Goal: Information Seeking & Learning: Learn about a topic

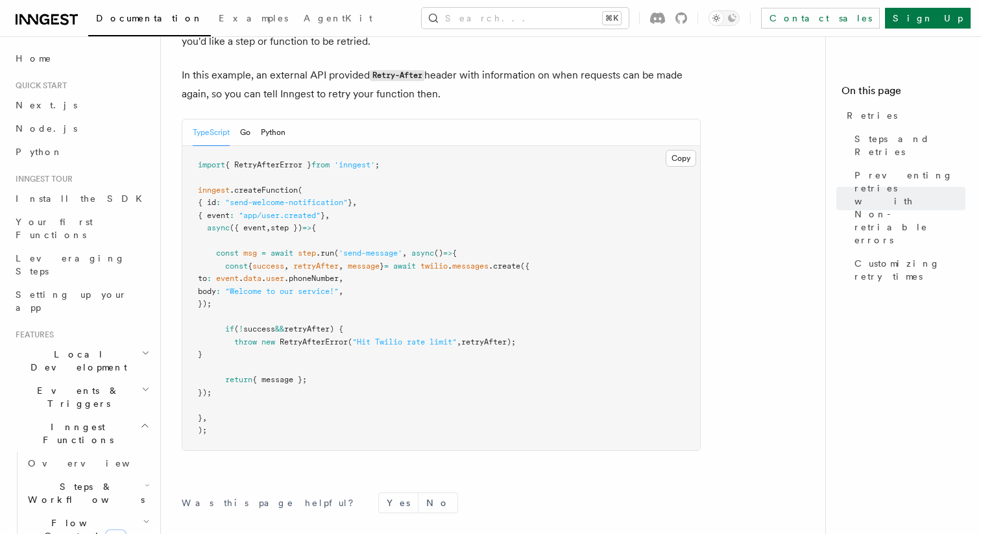
scroll to position [1771, 0]
drag, startPoint x: 281, startPoint y: 326, endPoint x: 356, endPoint y: 325, distance: 75.3
click at [356, 337] on span "throw new RetryAfterError ( "Hit Twilio rate limit" , retryAfter);" at bounding box center [357, 341] width 318 height 9
copy span "RetryAfterError ("
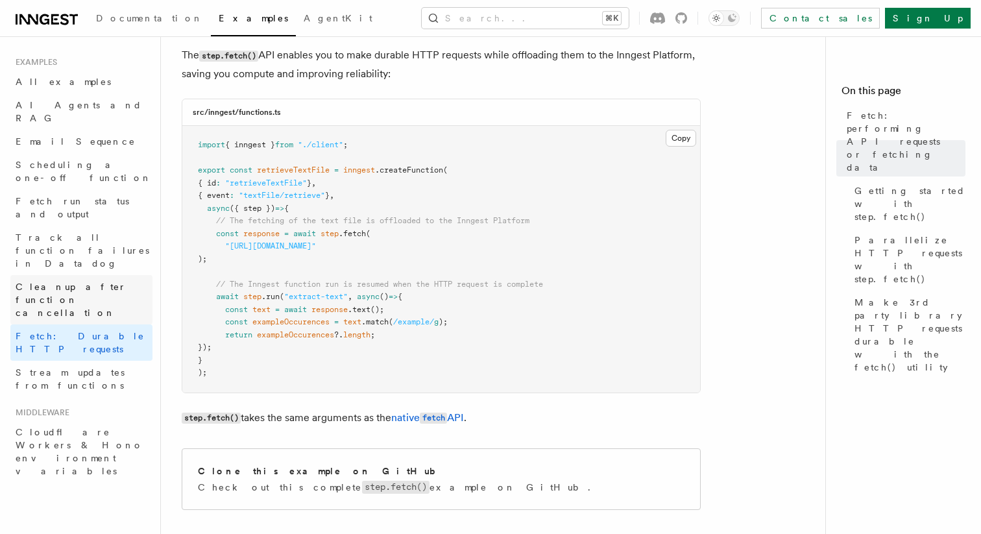
click at [72, 280] on span "Cleanup after function cancellation" at bounding box center [84, 299] width 137 height 39
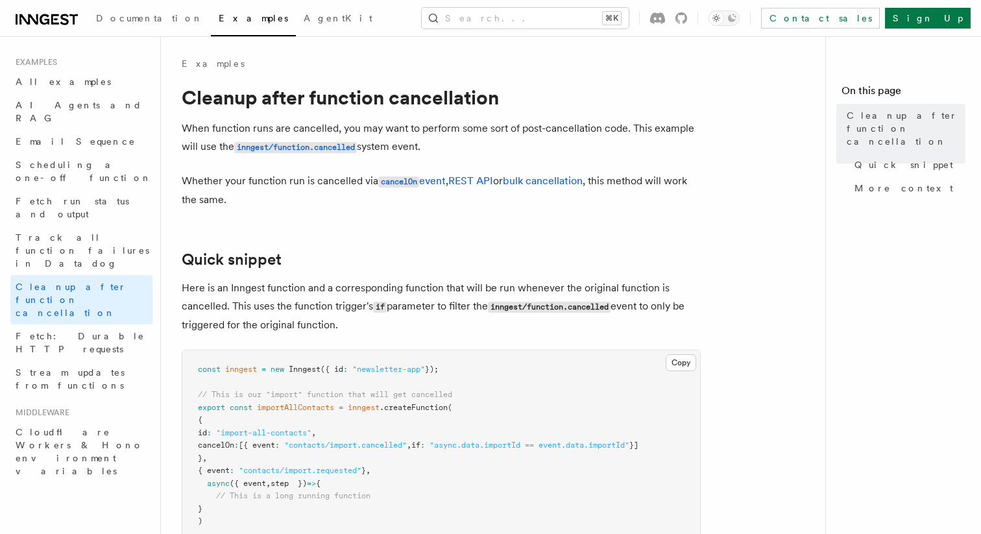
scroll to position [219, 0]
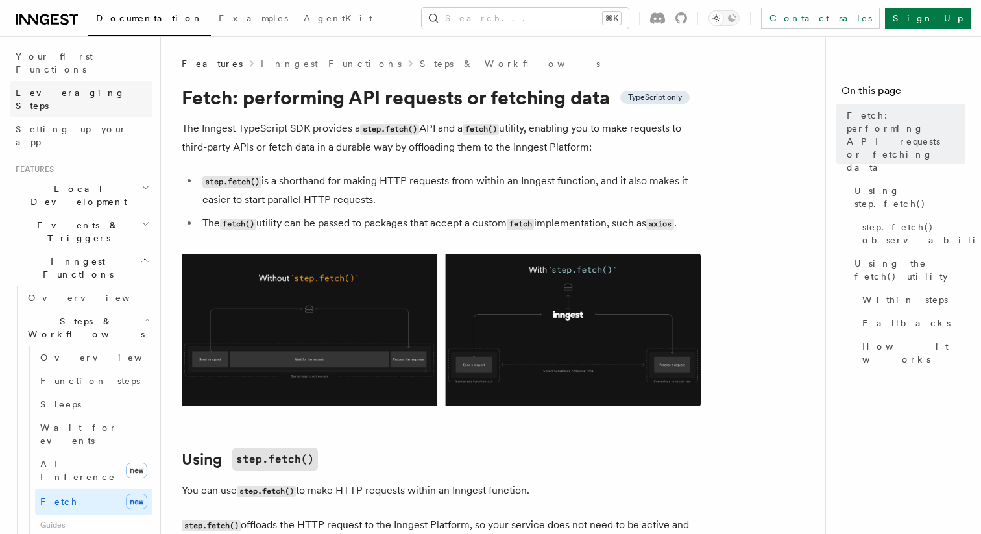
scroll to position [167, 0]
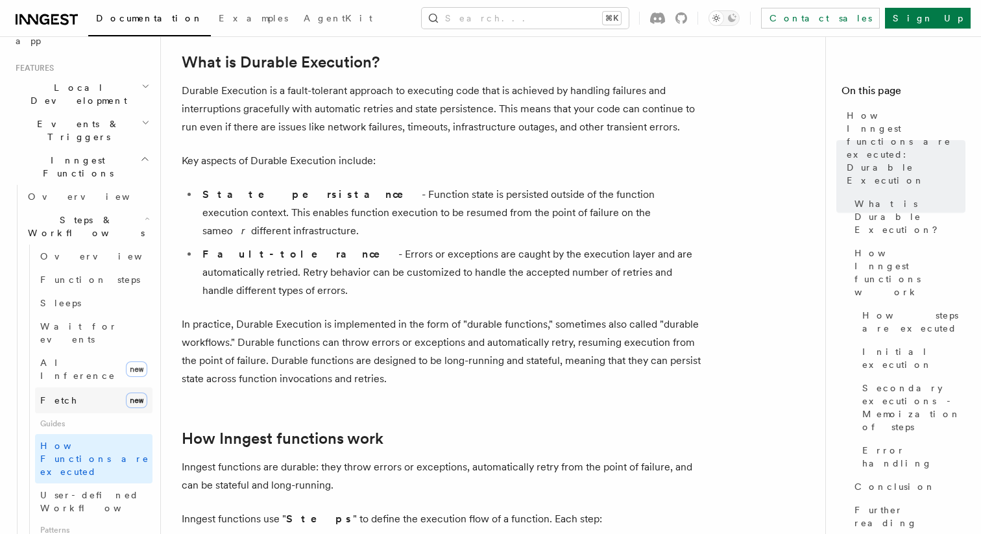
scroll to position [280, 0]
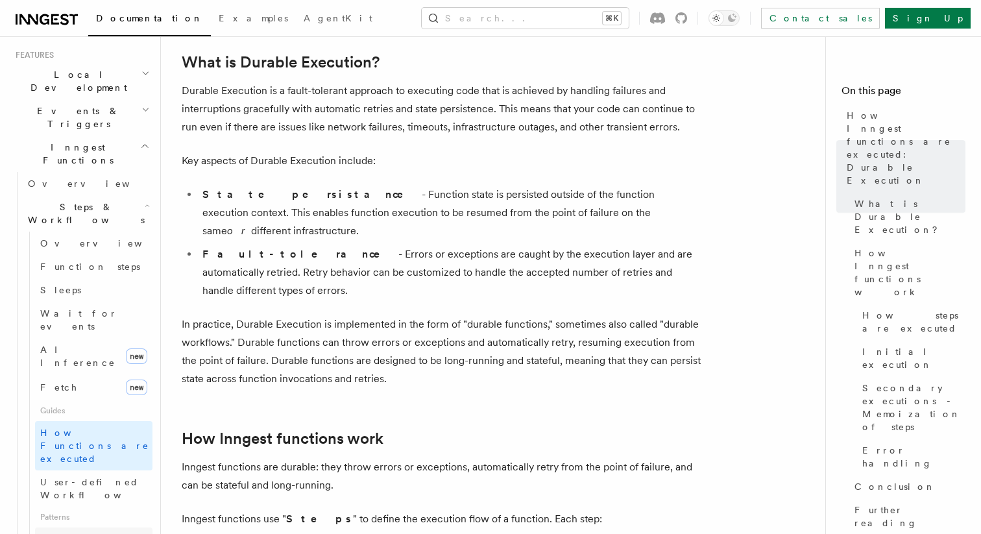
click at [84, 533] on span "Parallel steps" at bounding box center [92, 539] width 104 height 10
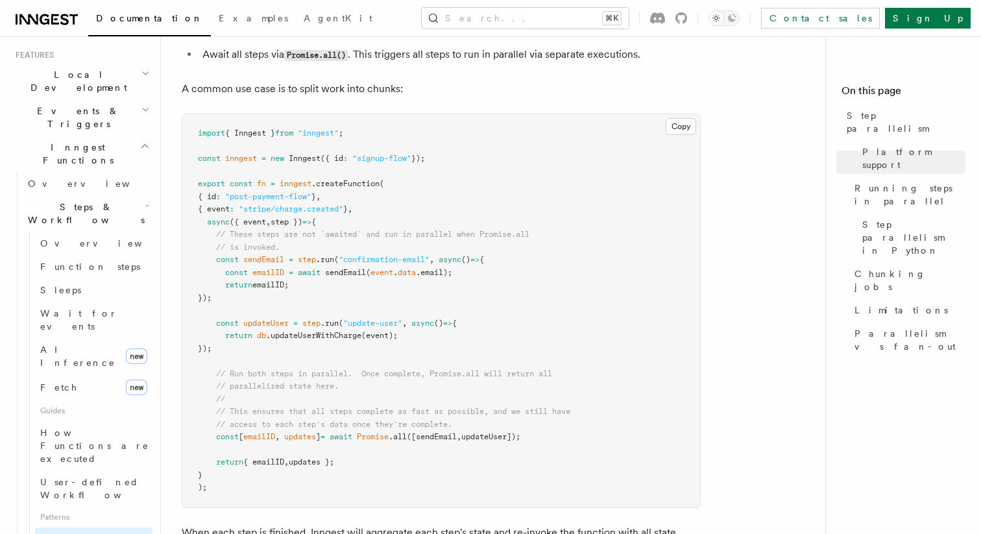
scroll to position [370, 0]
